Goal: Information Seeking & Learning: Learn about a topic

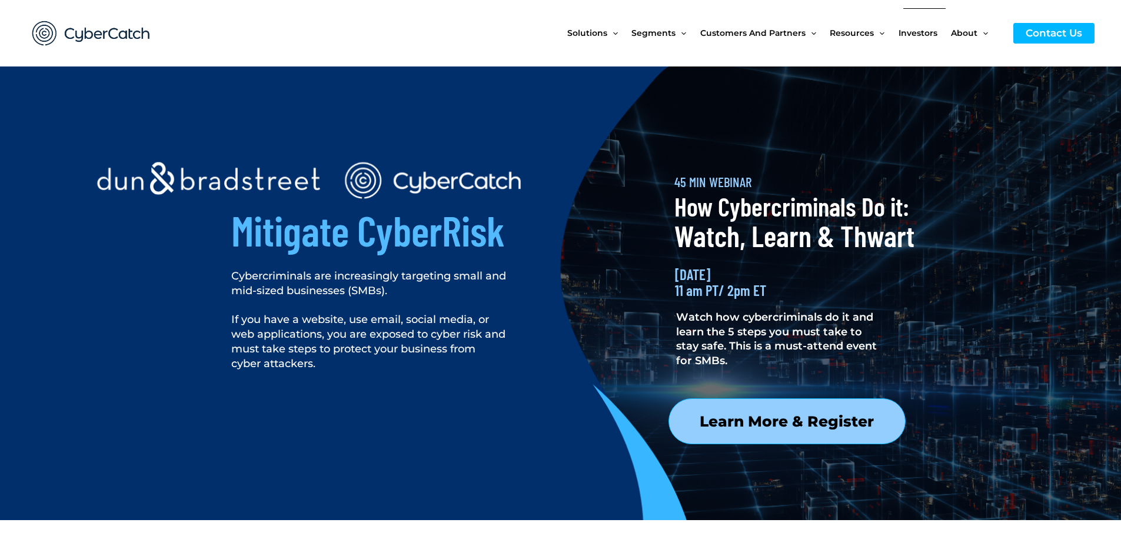
drag, startPoint x: 1128, startPoint y: 14, endPoint x: 942, endPoint y: 11, distance: 186.0
click at [905, 11] on span "Investors" at bounding box center [918, 32] width 39 height 49
click at [524, 50] on div "Solutions Menu Toggle US Compliance Manager Canada Compliance Manager EU Compli…" at bounding box center [735, 33] width 720 height 67
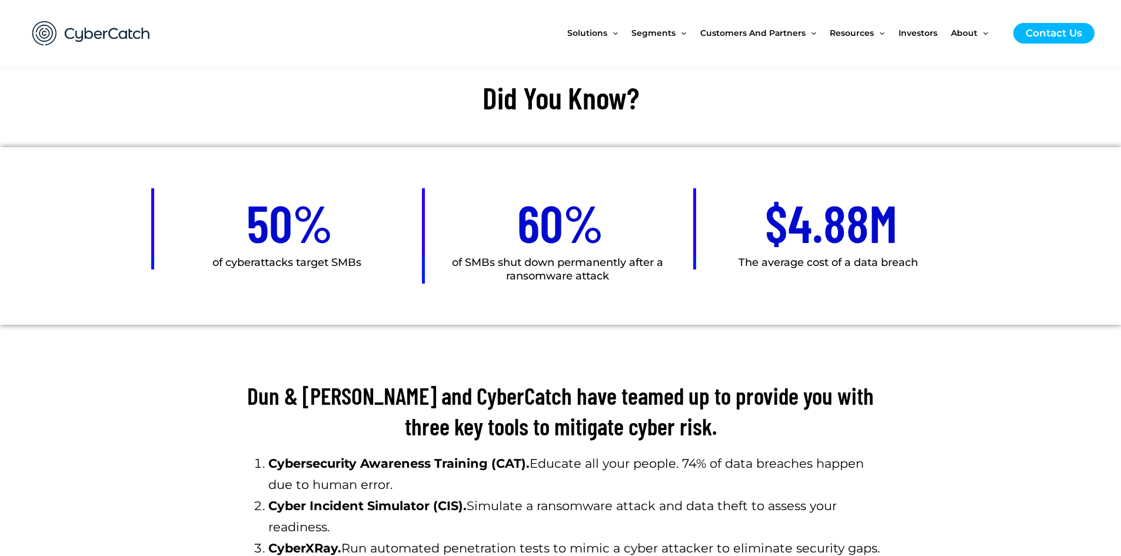
scroll to position [706, 0]
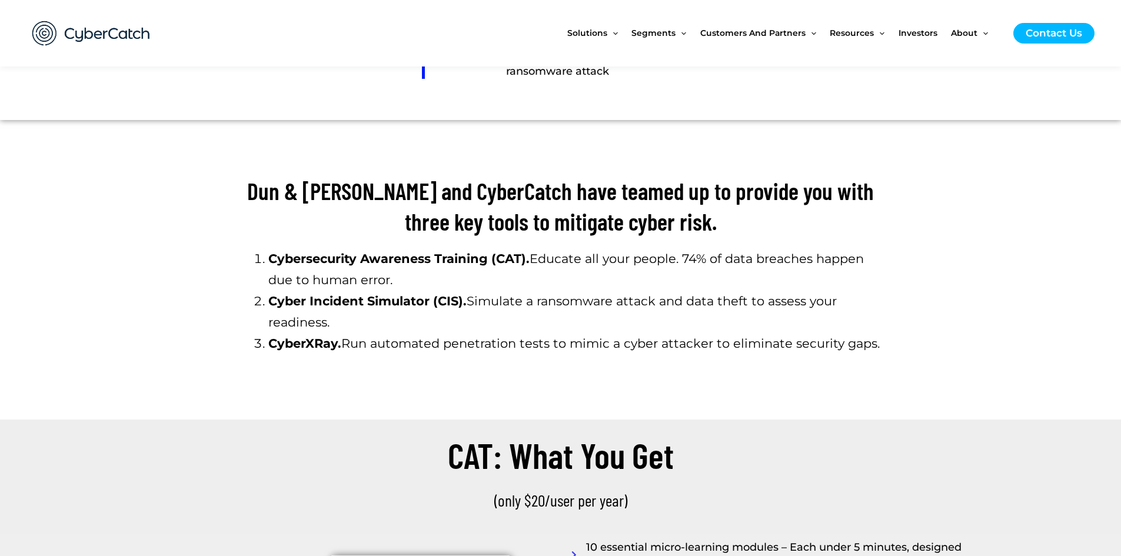
click at [964, 273] on section "Cybersecurity Awareness Training (CAT). Educate all your people. 74% of data br…" at bounding box center [560, 311] width 1121 height 137
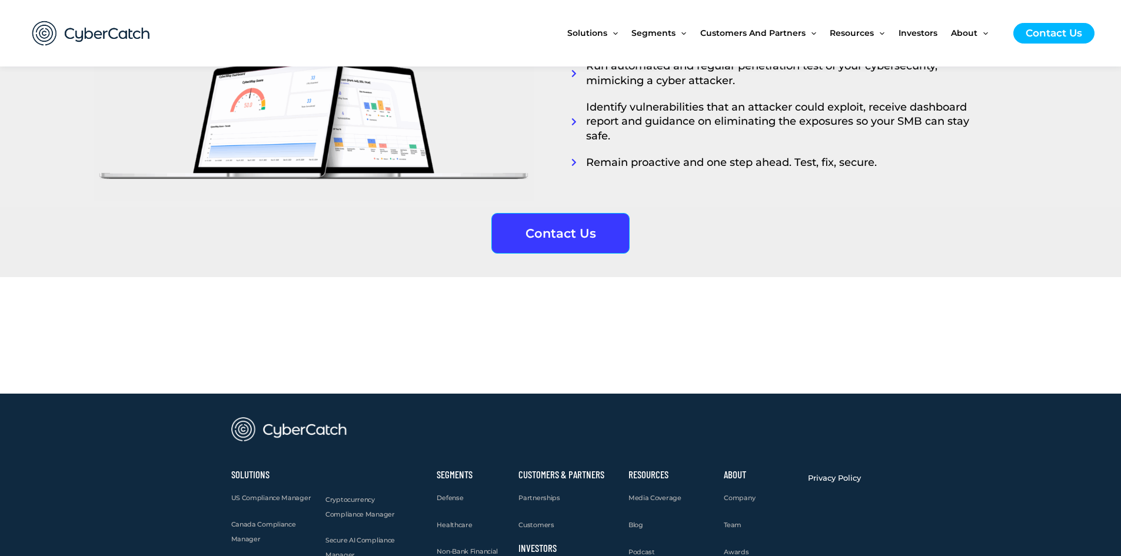
scroll to position [2871, 0]
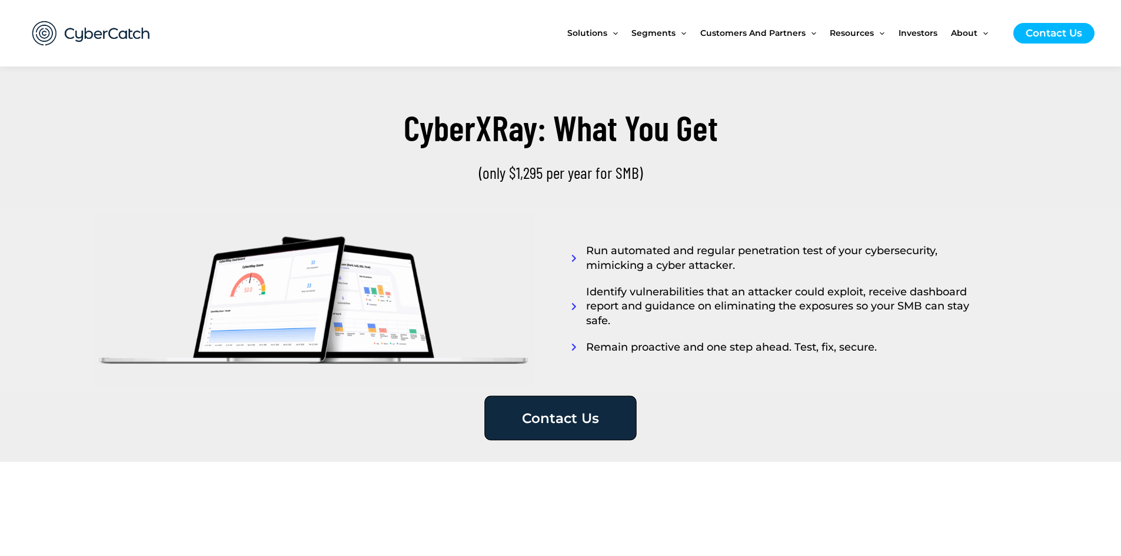
drag, startPoint x: 566, startPoint y: 409, endPoint x: 586, endPoint y: 459, distance: 53.3
click at [566, 409] on link "Contact Us" at bounding box center [560, 418] width 152 height 45
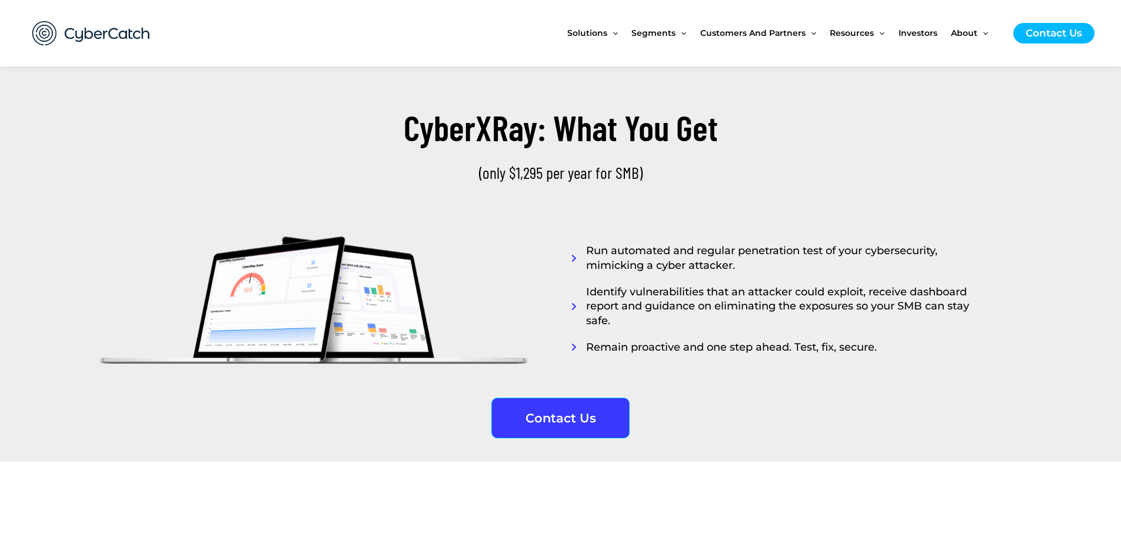
click at [1016, 428] on section "Contact Us" at bounding box center [560, 427] width 1121 height 70
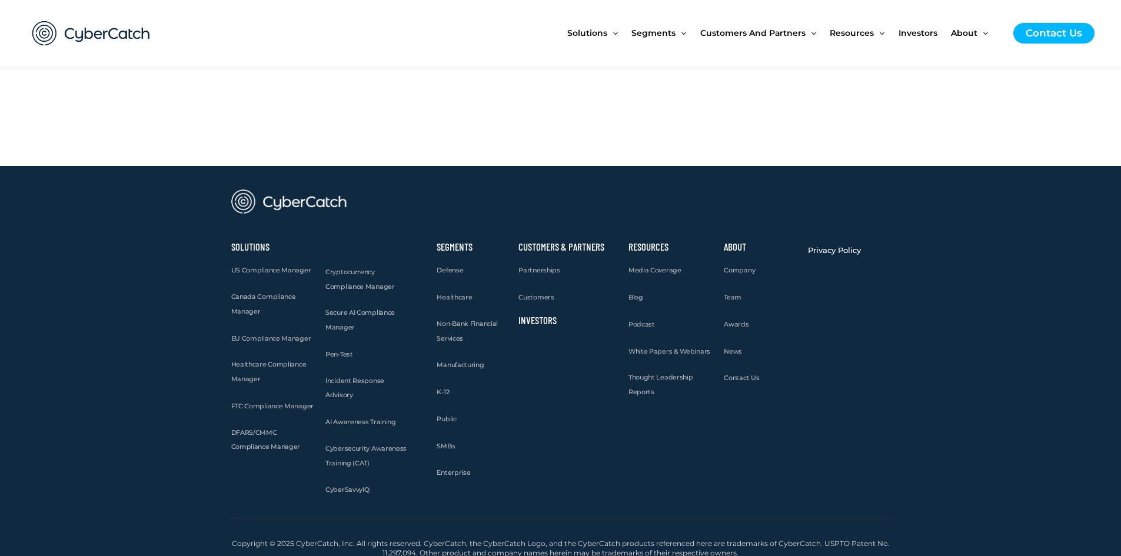
scroll to position [3291, 0]
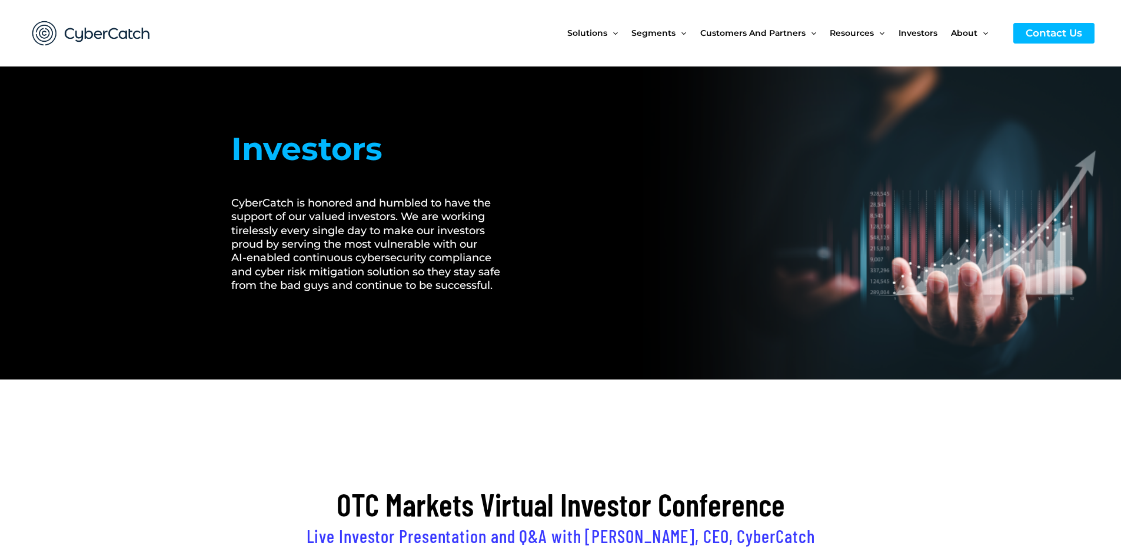
scroll to position [353, 0]
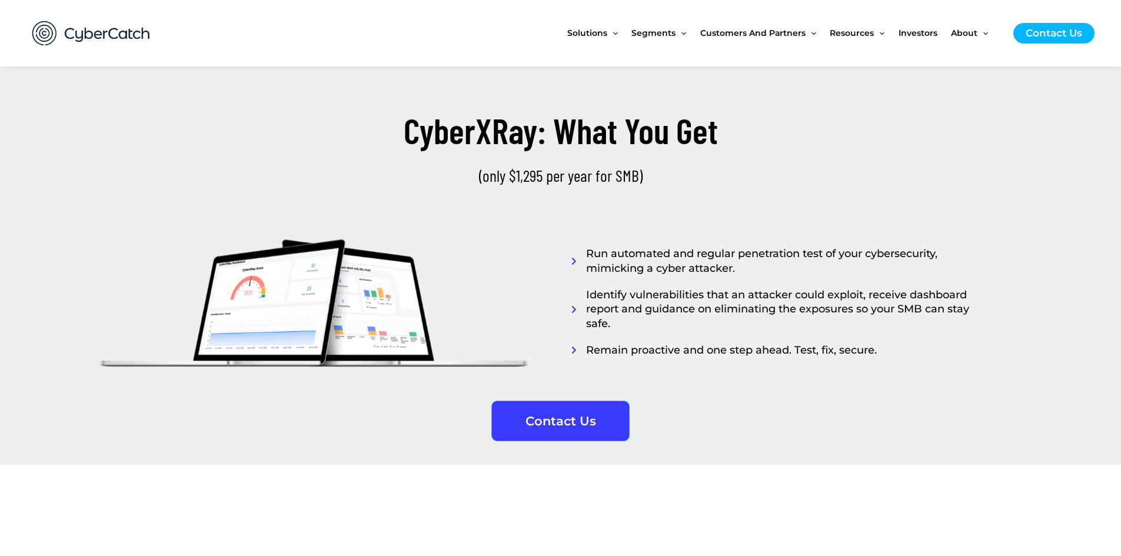
scroll to position [3061, 0]
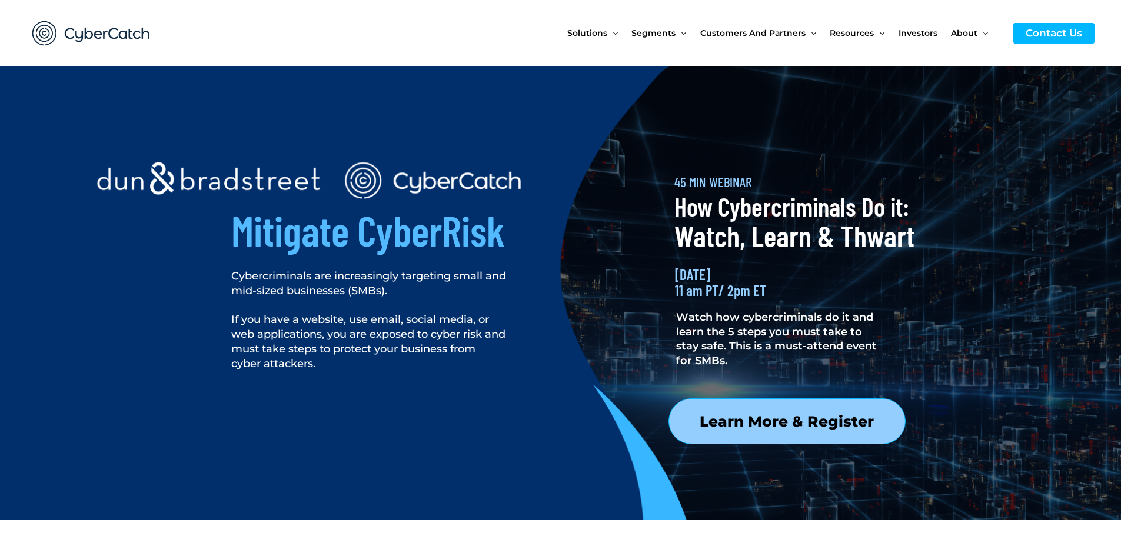
click at [780, 424] on div at bounding box center [764, 479] width 325 height 144
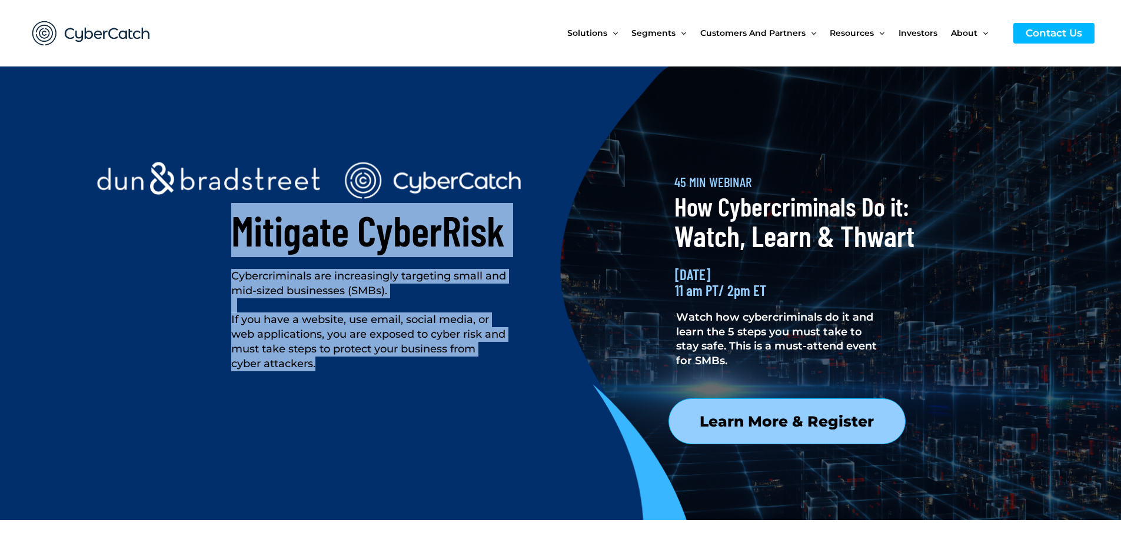
drag, startPoint x: 235, startPoint y: 232, endPoint x: 446, endPoint y: 366, distance: 249.2
click at [446, 366] on div "Mitigate CyberRisk Cybercriminals are increasingly targeting small and mid-size…" at bounding box center [428, 294] width 407 height 454
copy div "Mitigate CyberRisk Cybercriminals are increasingly targeting small and mid-size…"
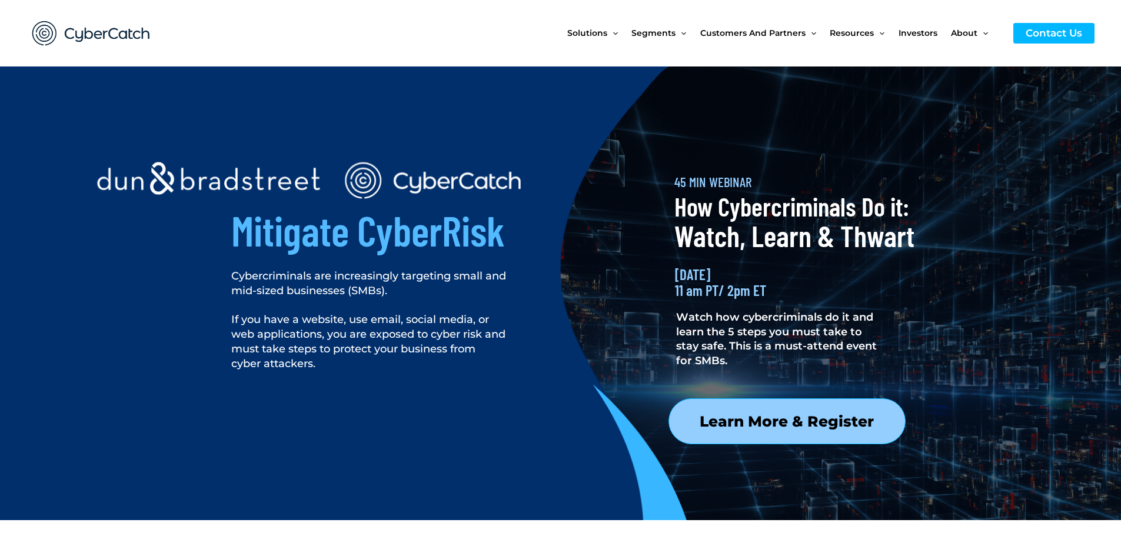
click at [742, 327] on span "Watch how cybercriminals do it and learn the 5 steps you must take to stay safe…" at bounding box center [776, 339] width 201 height 57
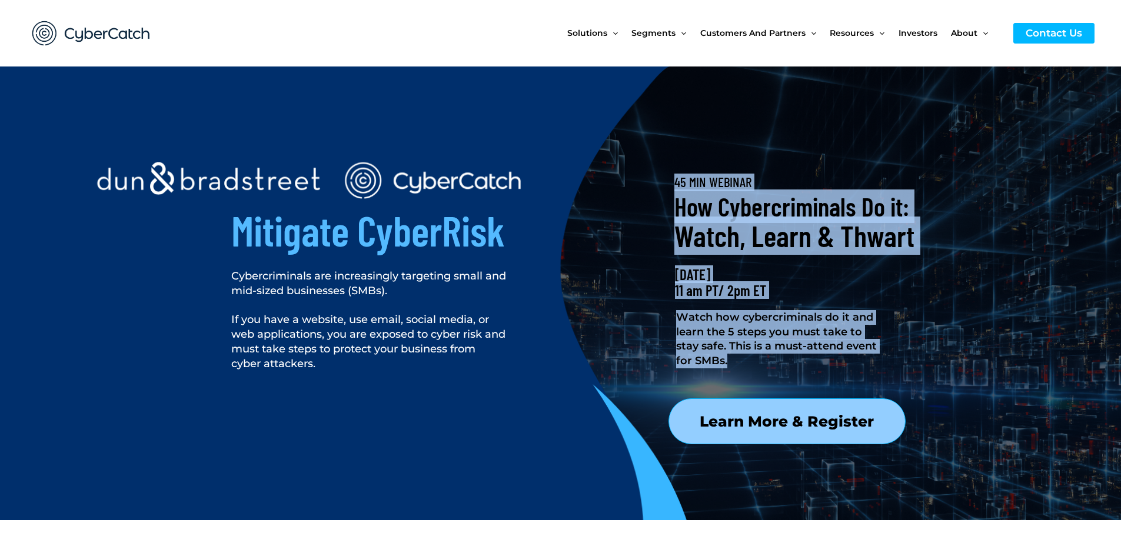
drag, startPoint x: 676, startPoint y: 181, endPoint x: 862, endPoint y: 358, distance: 256.4
click at [862, 358] on div "45 MIN WEBINAR How Cybercriminals Do it: Watch, Learn & Thwart Wednesday, Oct 2…" at bounding box center [764, 294] width 263 height 454
copy div "45 MIN WEBINAR How Cybercriminals Do it: Watch, Learn & Thwart Wednesday, Oct 2…"
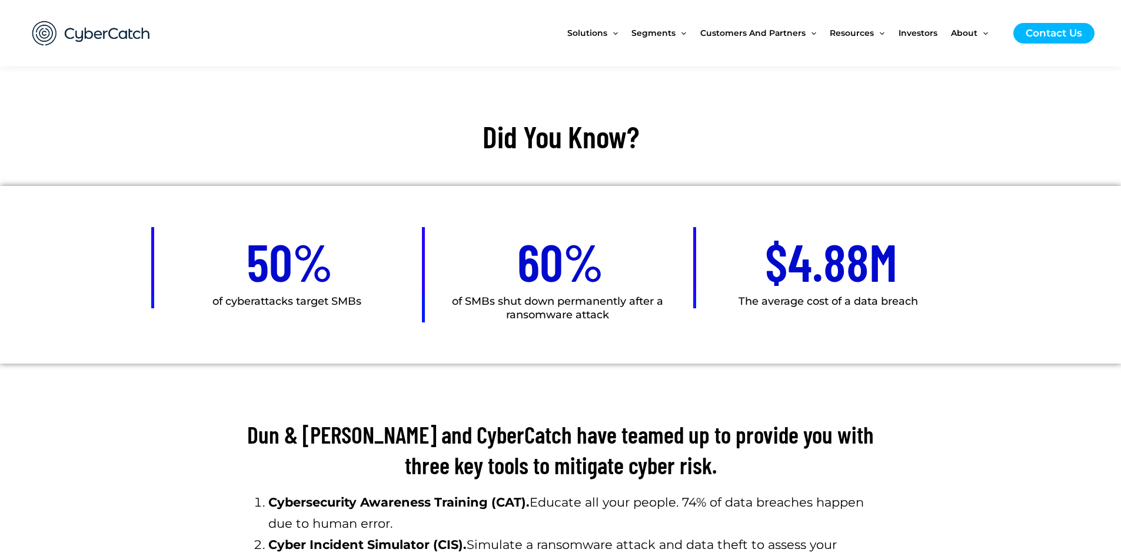
scroll to position [471, 0]
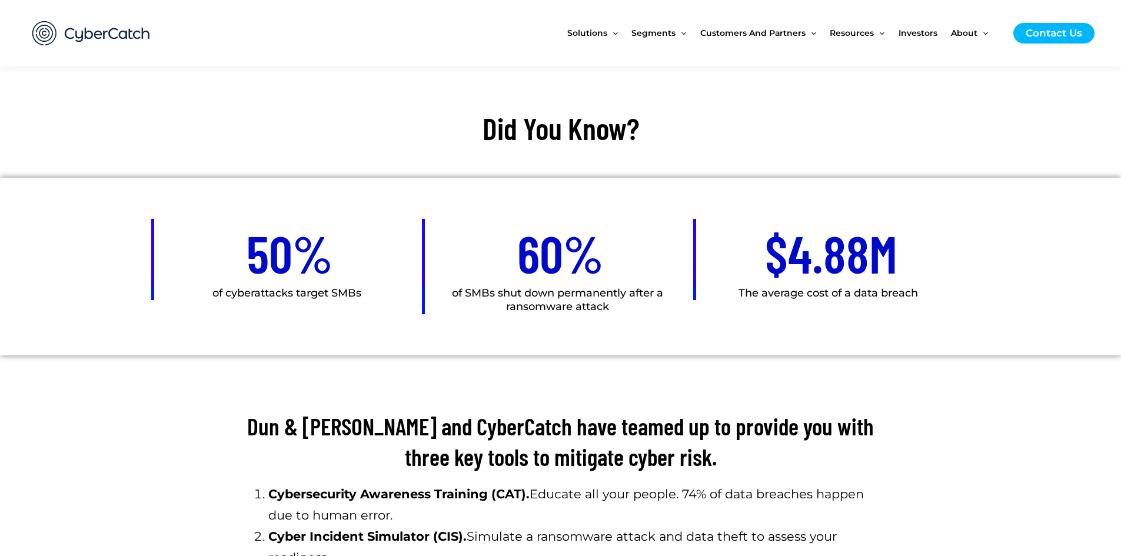
click at [590, 315] on div "60% of SMBs shut down permanently after a ransomware attack" at bounding box center [560, 267] width 271 height 178
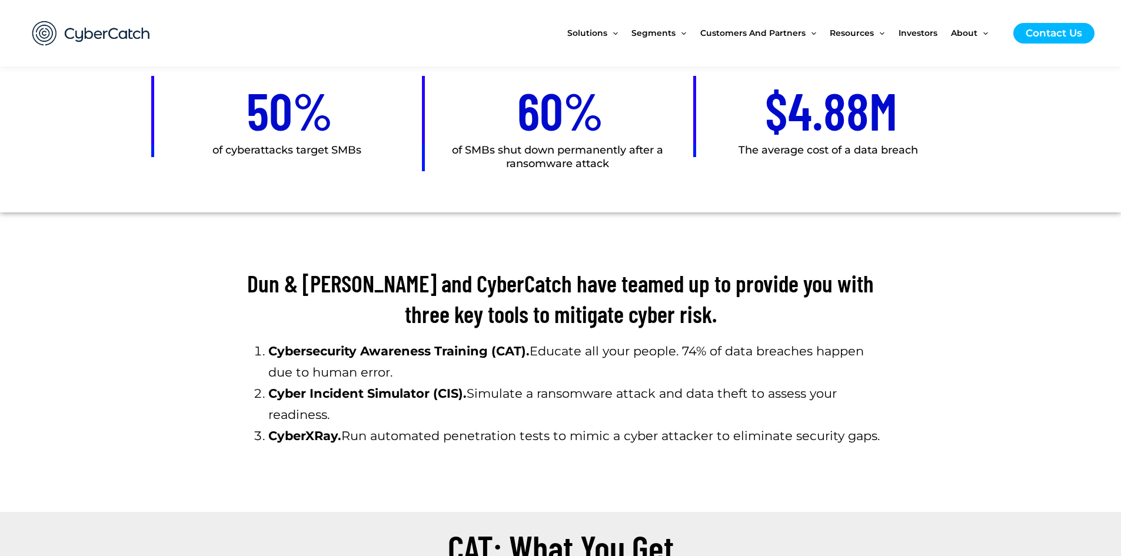
scroll to position [647, 0]
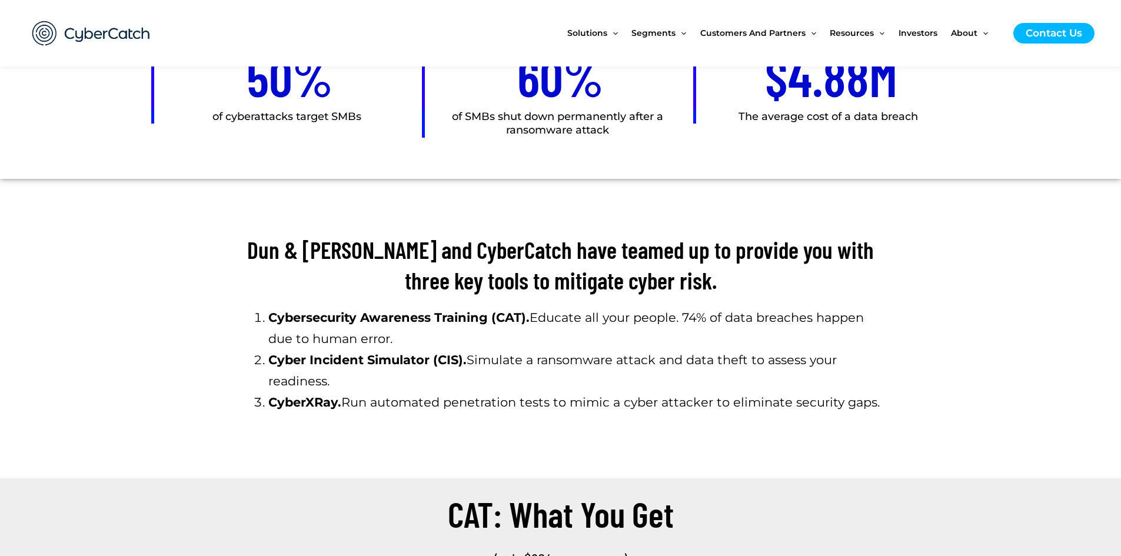
drag, startPoint x: 248, startPoint y: 252, endPoint x: 903, endPoint y: 408, distance: 673.0
copy div "Dun & Bradstreet and CyberCatch have teamed up to provide you with three key to…"
click at [930, 314] on section "Cybersecurity Awareness Training (CAT). Educate all your people. 74% of data br…" at bounding box center [560, 369] width 1121 height 137
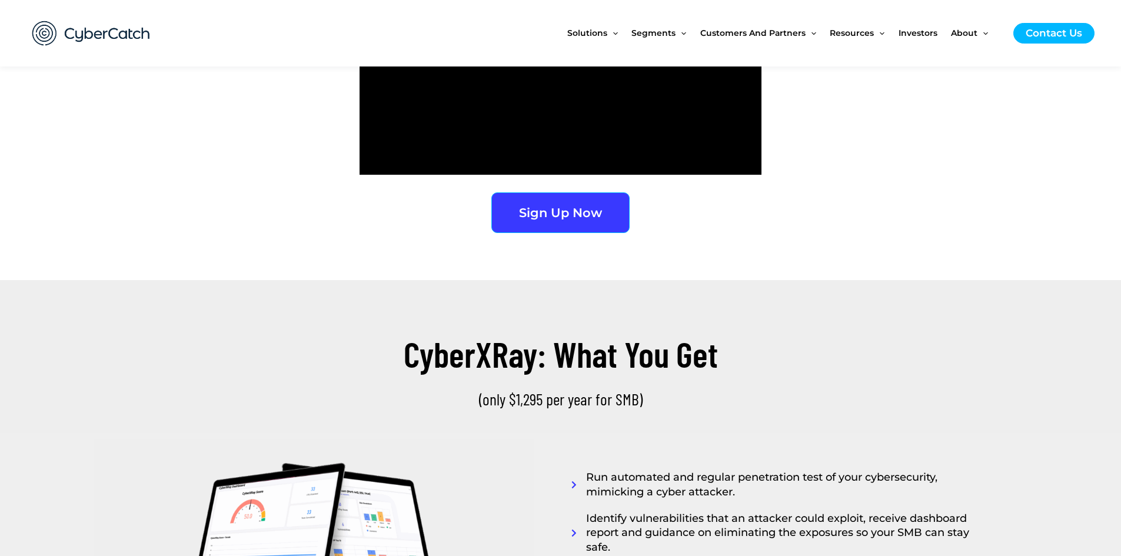
scroll to position [2467, 0]
